Goal: Transaction & Acquisition: Book appointment/travel/reservation

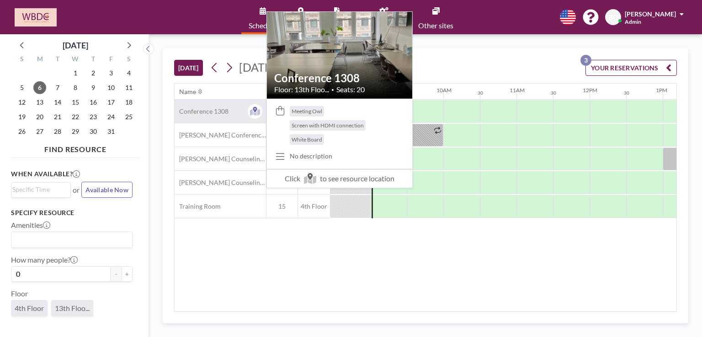
scroll to position [0, 622]
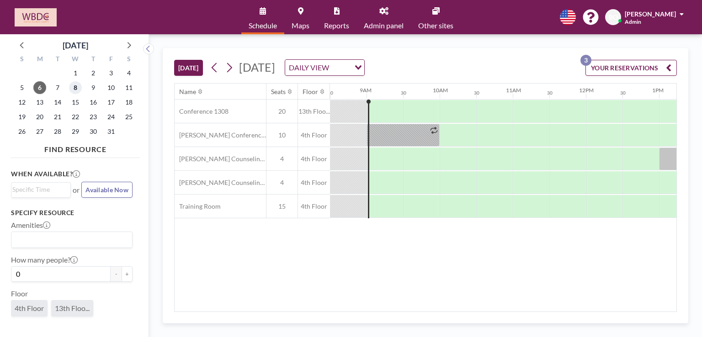
click at [79, 88] on span "8" at bounding box center [75, 87] width 13 height 13
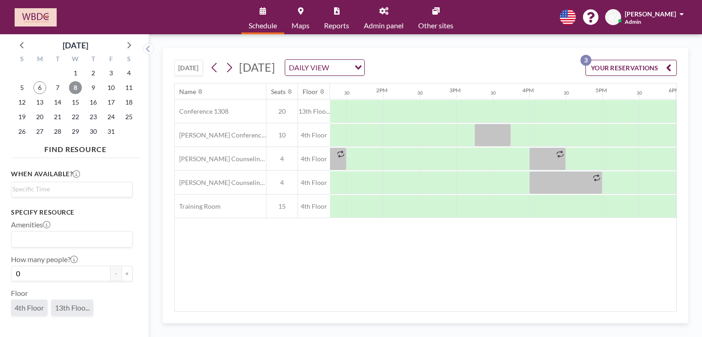
scroll to position [0, 972]
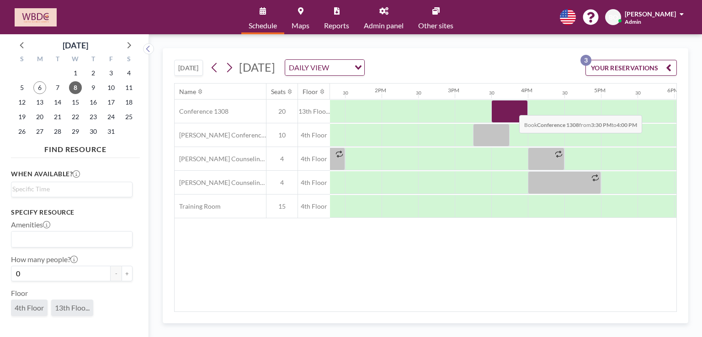
click at [512, 108] on div at bounding box center [509, 111] width 37 height 23
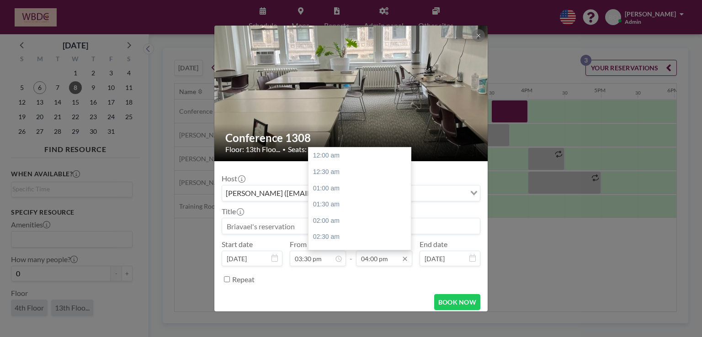
scroll to position [521, 0]
click at [345, 205] on div "05:30 pm" at bounding box center [362, 205] width 107 height 16
click at [336, 176] on div "06:00 pm" at bounding box center [362, 172] width 107 height 16
type input "06:00 pm"
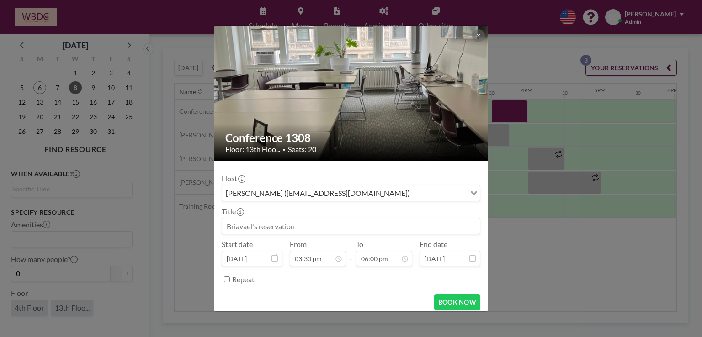
click at [298, 227] on input at bounding box center [351, 226] width 258 height 16
drag, startPoint x: 277, startPoint y: 231, endPoint x: 227, endPoint y: 226, distance: 50.9
click at [227, 226] on input "Bri + [PERSON_NAME] D" at bounding box center [351, 226] width 258 height 16
click at [254, 227] on input "Bri" at bounding box center [351, 226] width 258 height 16
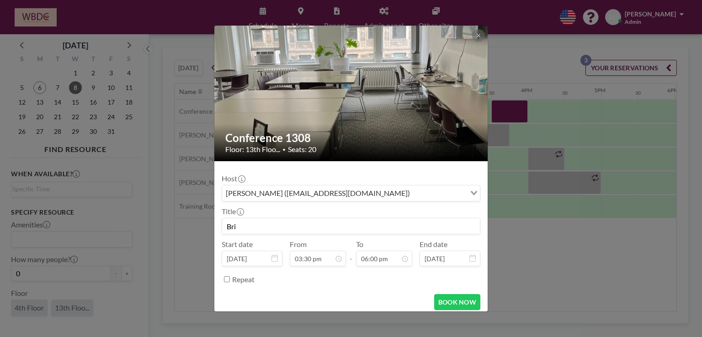
click at [254, 227] on input "Bri" at bounding box center [351, 226] width 258 height 16
type input "C"
type input "Bri + [PERSON_NAME] D"
click at [456, 306] on button "BOOK NOW" at bounding box center [457, 302] width 46 height 16
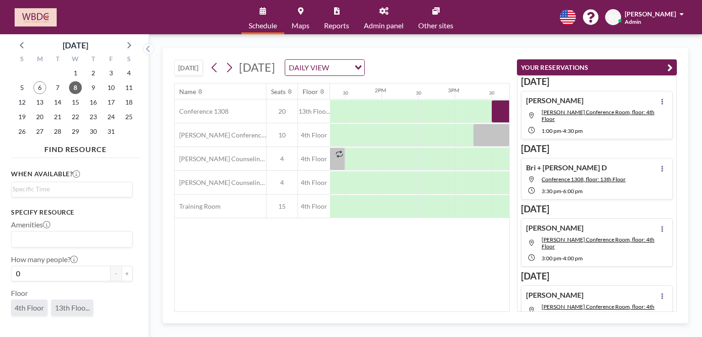
click at [670, 65] on icon "button" at bounding box center [669, 67] width 5 height 11
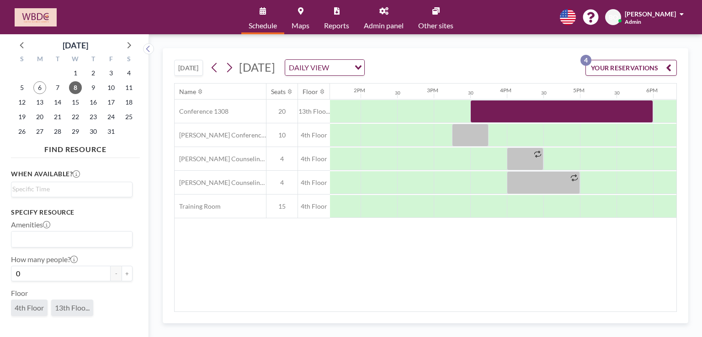
scroll to position [0, 989]
click at [41, 15] on img at bounding box center [36, 17] width 42 height 18
